Goal: Information Seeking & Learning: Learn about a topic

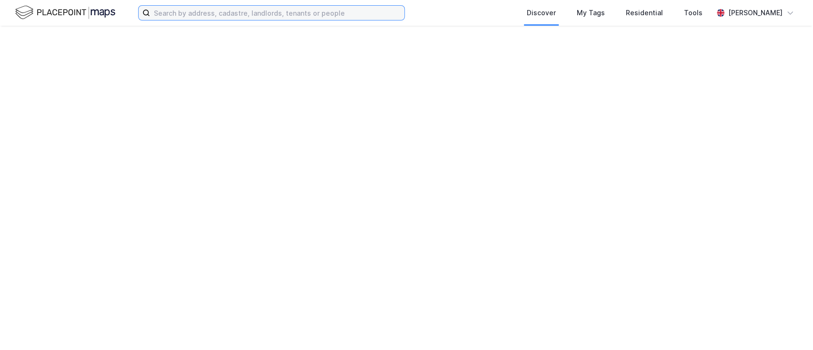
drag, startPoint x: 0, startPoint y: 0, endPoint x: 229, endPoint y: 15, distance: 229.2
click at [229, 15] on input at bounding box center [277, 13] width 254 height 14
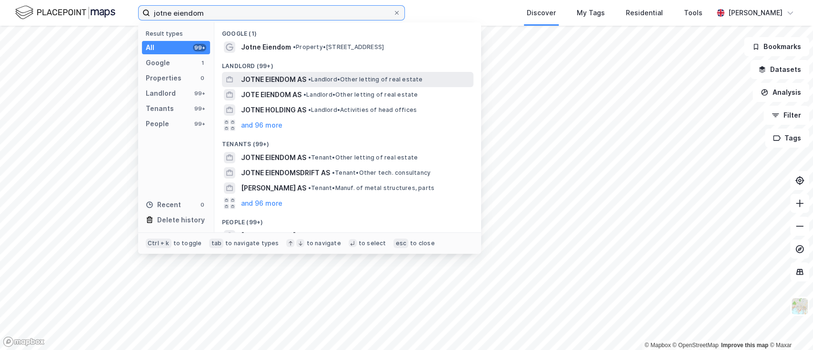
type input "jotne eiendom"
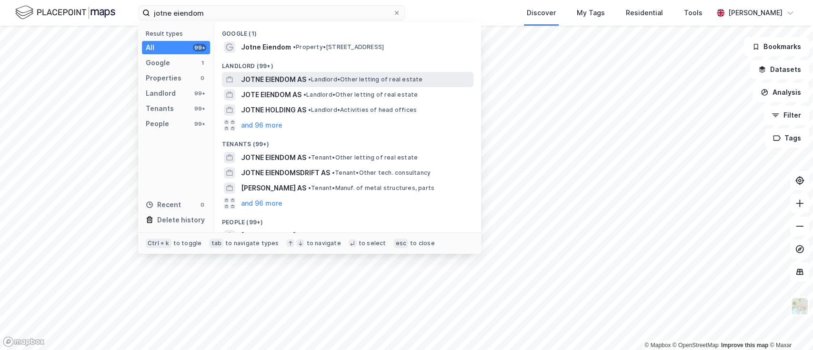
click at [325, 84] on div "JOTNE EIENDOM AS • Landlord • Other letting of real estate" at bounding box center [356, 79] width 231 height 11
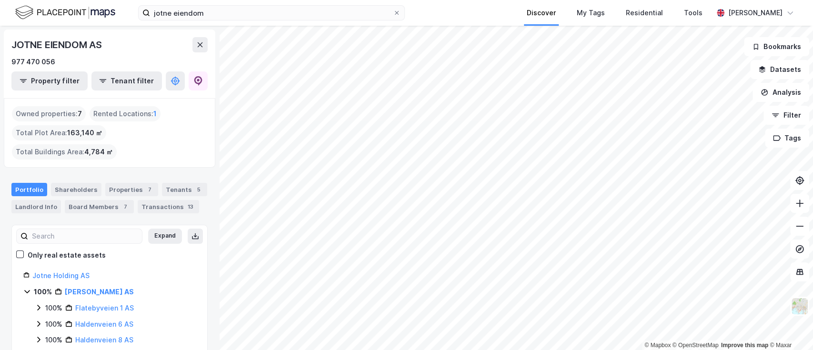
click at [520, 10] on div "jotne eiendom Discover My Tags Residential Tools Kristian Henanger © Mapbox © O…" at bounding box center [406, 175] width 813 height 350
click at [355, 350] on html "jotne eiendom Discover My Tags Residential Tools Kristian Henanger © Mapbox © O…" at bounding box center [406, 175] width 813 height 350
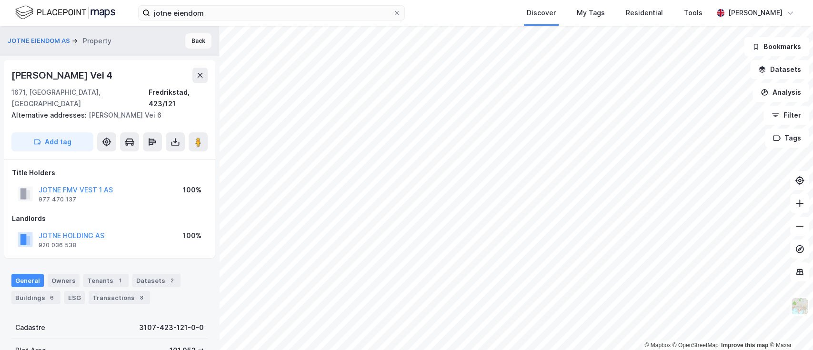
click at [187, 40] on button "Back" at bounding box center [198, 40] width 26 height 15
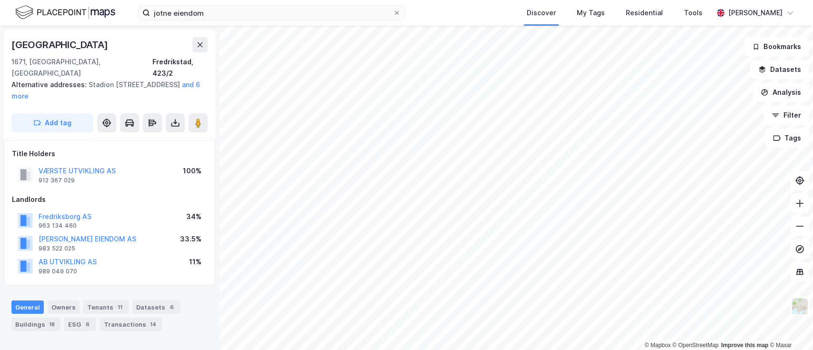
click at [459, 16] on div "jotne eiendom Discover My Tags Residential Tools Kristian Henanger © Mapbox © O…" at bounding box center [406, 175] width 813 height 350
